Goal: Transaction & Acquisition: Purchase product/service

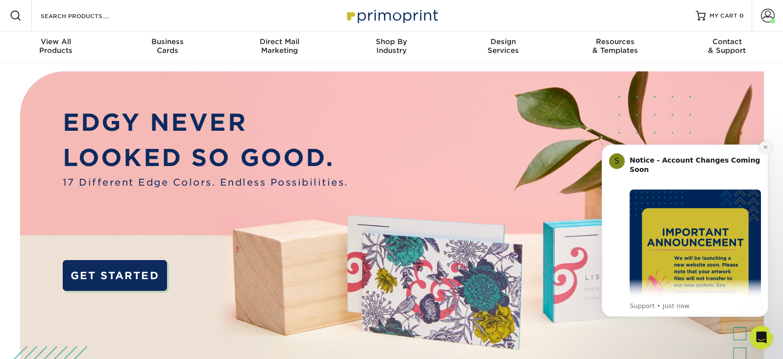
click at [765, 148] on icon "Dismiss notification" at bounding box center [764, 146] width 5 height 5
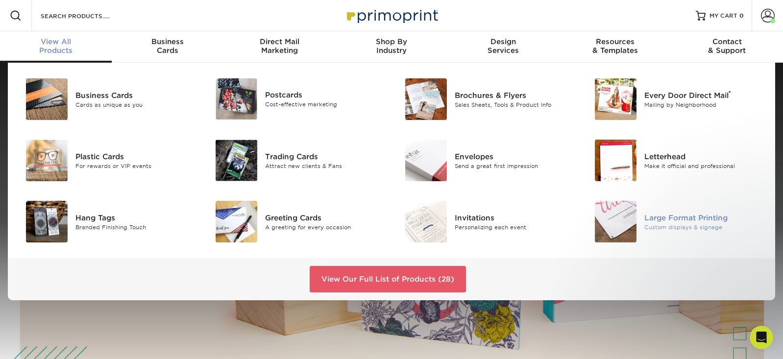
click at [685, 217] on div "Large Format Printing" at bounding box center [703, 217] width 119 height 11
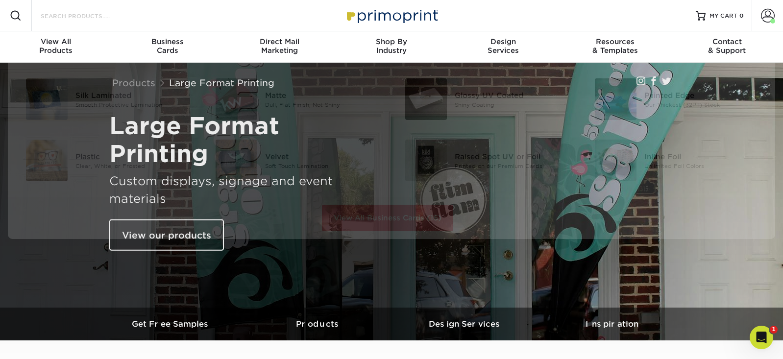
click at [85, 11] on input "Search Products" at bounding box center [87, 16] width 95 height 12
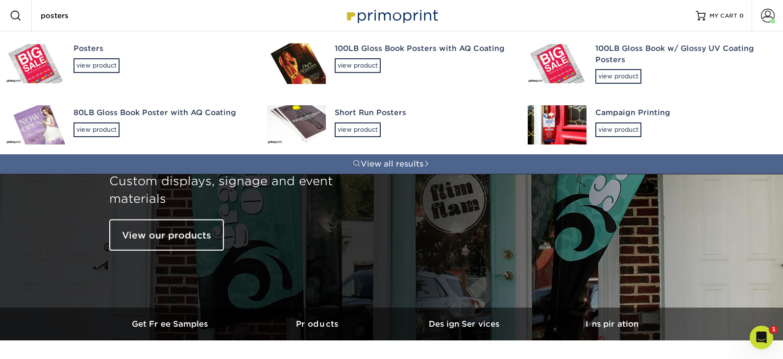
type input "posters"
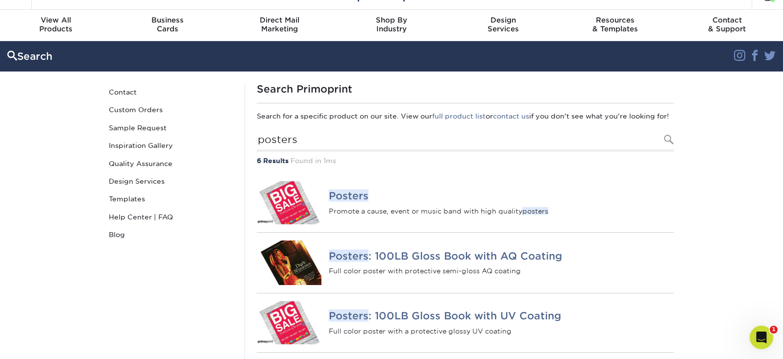
scroll to position [45, 0]
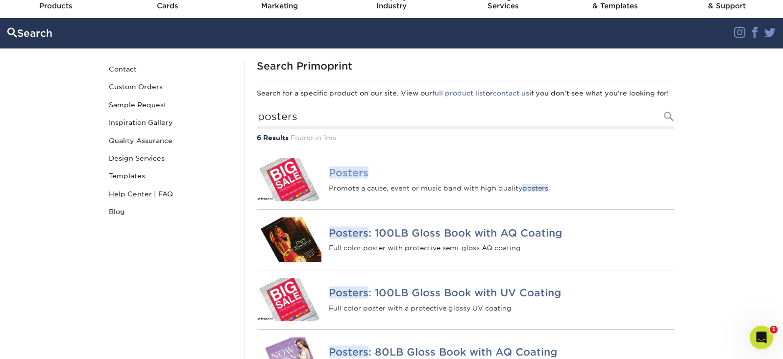
click at [337, 179] on em "Posters" at bounding box center [349, 173] width 40 height 12
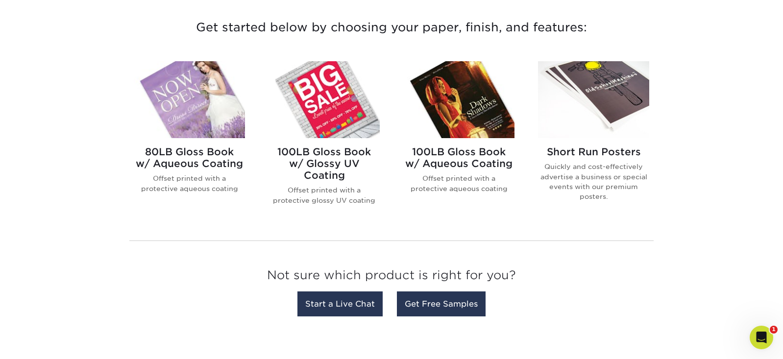
scroll to position [372, 0]
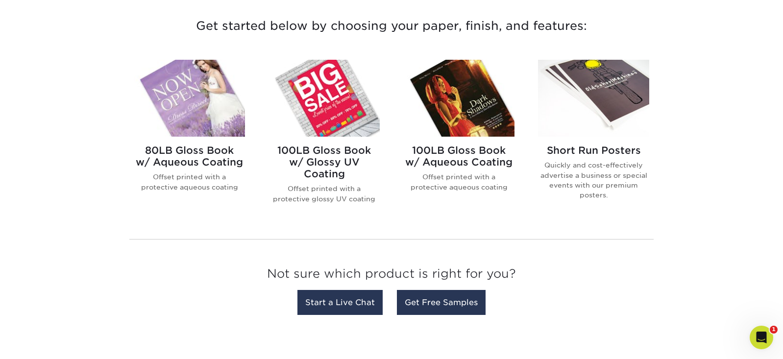
click at [328, 164] on h2 "100LB Gloss Book w/ Glossy UV Coating" at bounding box center [323, 161] width 111 height 35
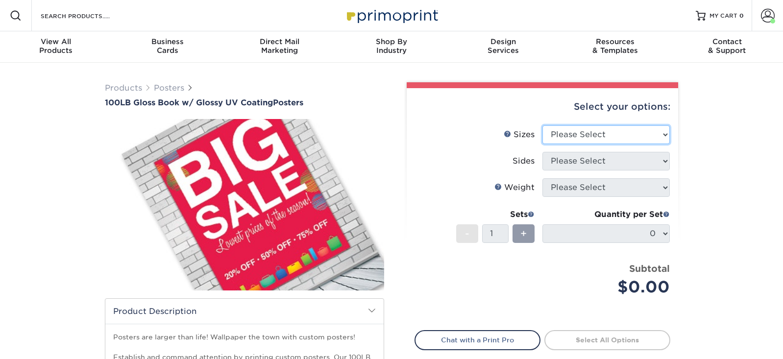
click at [645, 133] on select "Please Select 11.5" x 17.5" 12" x 18" 13" x 19" 18" x 24" 19" x 27" 24" x 36" 2…" at bounding box center [605, 134] width 127 height 19
select select "24.00x36.00"
click at [542, 125] on select "Please Select 11.5" x 17.5" 12" x 18" 13" x 19" 18" x 24" 19" x 27" 24" x 36" 2…" at bounding box center [605, 134] width 127 height 19
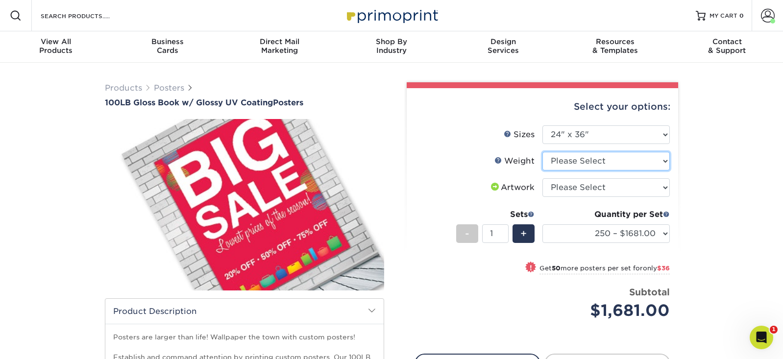
click at [588, 160] on select "Please Select 100LB" at bounding box center [605, 161] width 127 height 19
select select "100LB"
click at [542, 152] on select "Please Select 100LB" at bounding box center [605, 161] width 127 height 19
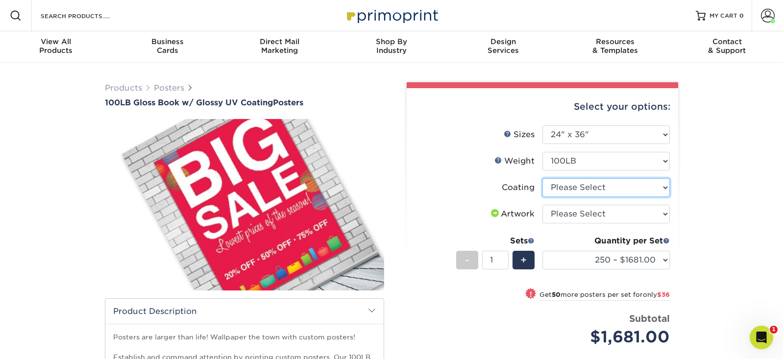
click at [592, 186] on select at bounding box center [605, 187] width 127 height 19
select select "1e8116af-acfc-44b1-83dc-8181aa338834"
click at [542, 178] on select at bounding box center [605, 187] width 127 height 19
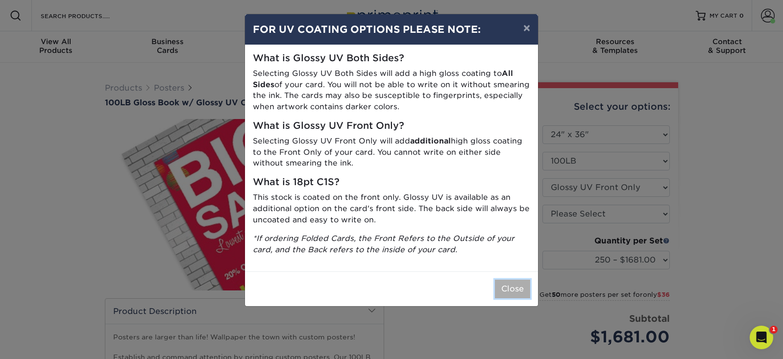
click at [507, 286] on button "Close" at bounding box center [512, 289] width 35 height 19
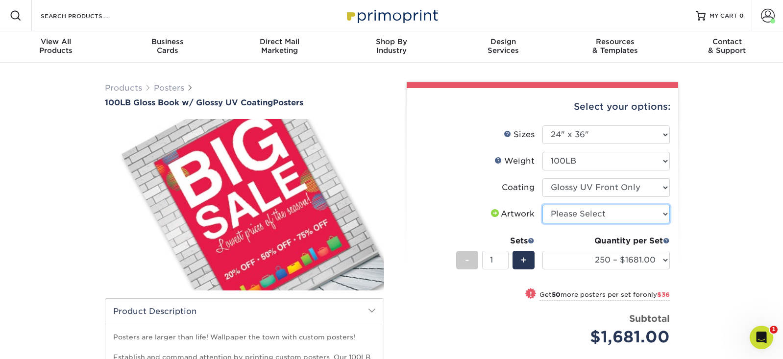
click at [581, 214] on select "Please Select I will upload files I need a design - $150" at bounding box center [605, 214] width 127 height 19
select select "upload"
click at [542, 205] on select "Please Select I will upload files I need a design - $150" at bounding box center [605, 214] width 127 height 19
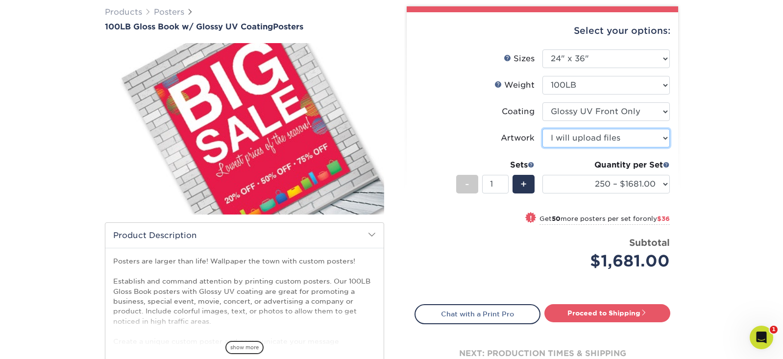
scroll to position [76, 0]
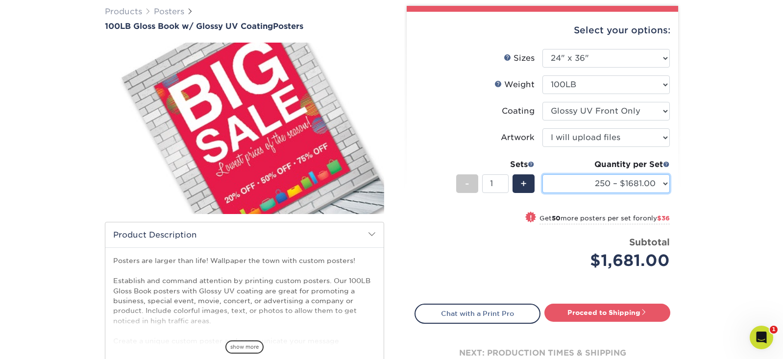
click at [634, 185] on select "250 – $1681.00 300 – $1717.00 400 – $1772.00 500 – $1807.00 750 – $1875.00 1000…" at bounding box center [605, 183] width 127 height 19
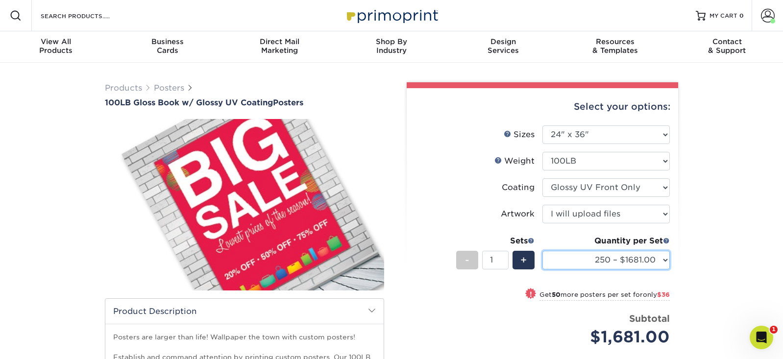
select select "250 – $1681.00"
